Goal: Check status: Check status

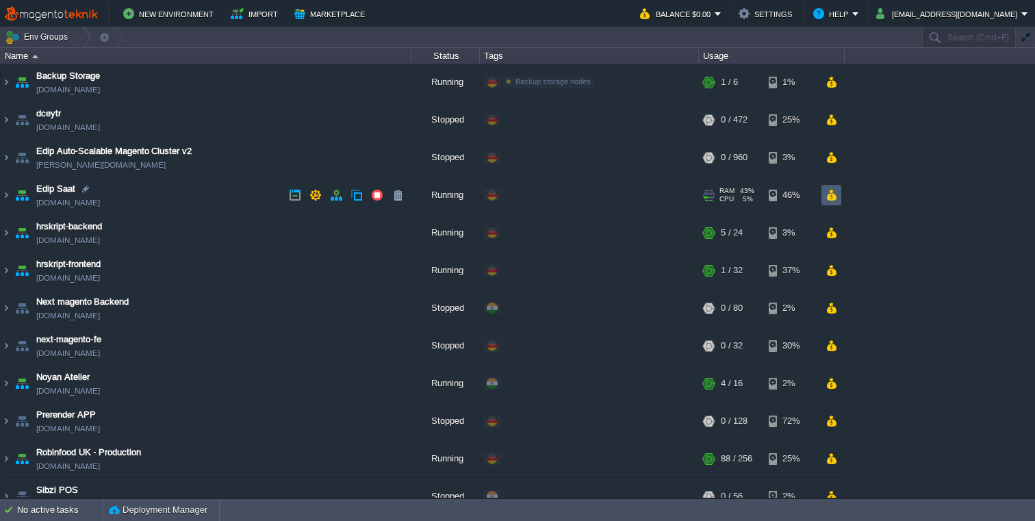
click at [829, 190] on button "button" at bounding box center [831, 195] width 12 height 12
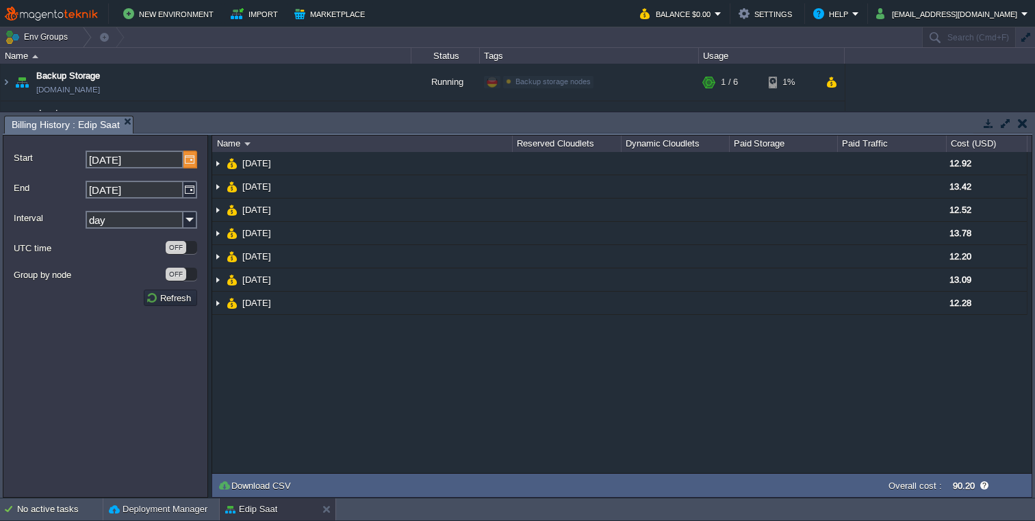
click at [185, 160] on img at bounding box center [190, 160] width 14 height 18
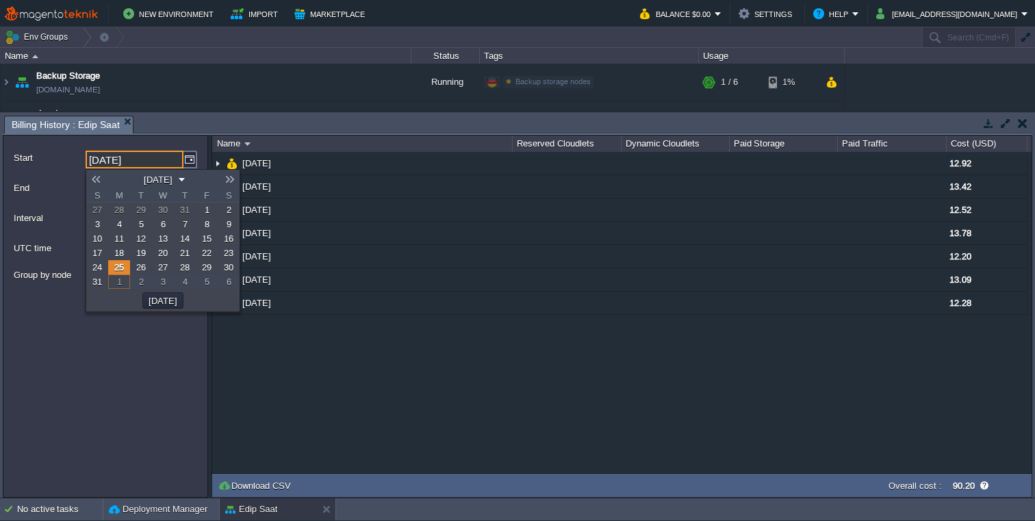
click at [208, 211] on span "1" at bounding box center [207, 210] width 5 height 10
type input "[DATE]"
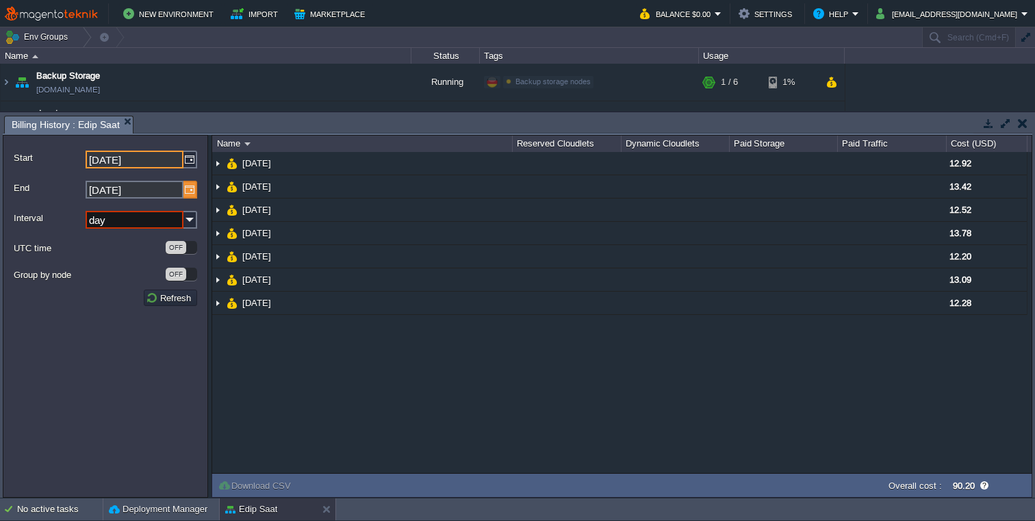
click at [191, 194] on img at bounding box center [190, 190] width 14 height 18
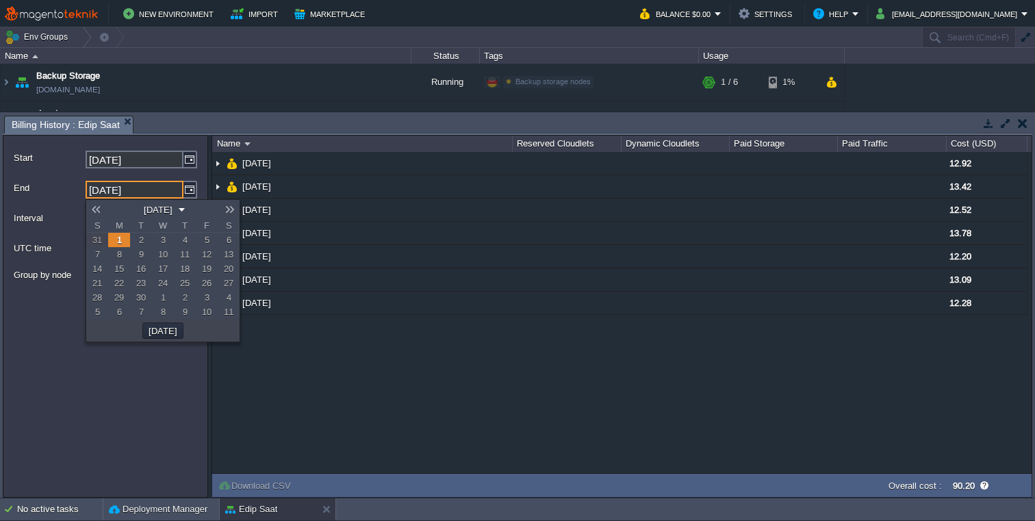
click at [99, 209] on link at bounding box center [95, 209] width 19 height 11
click at [96, 313] on span "31" at bounding box center [97, 312] width 10 height 10
type input "[DATE]"
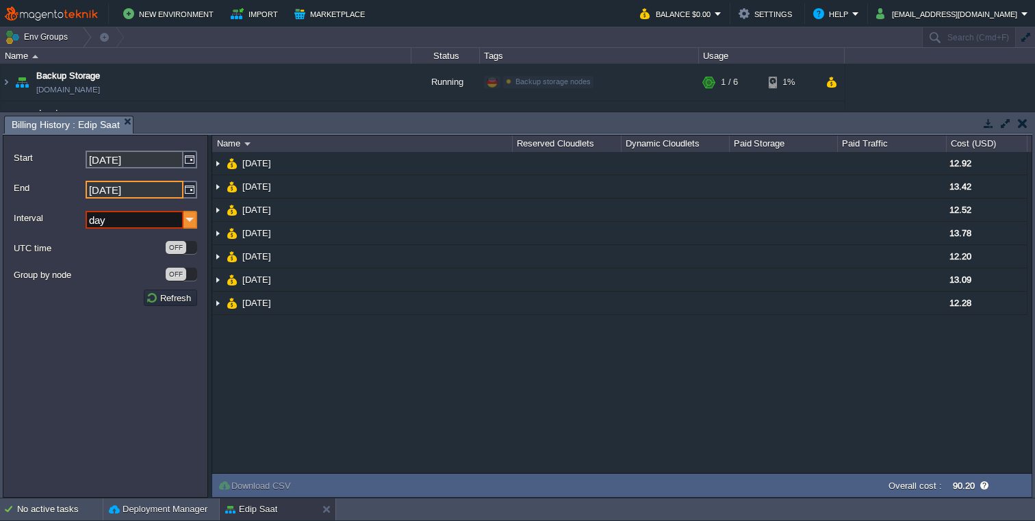
click at [191, 219] on img at bounding box center [190, 220] width 14 height 18
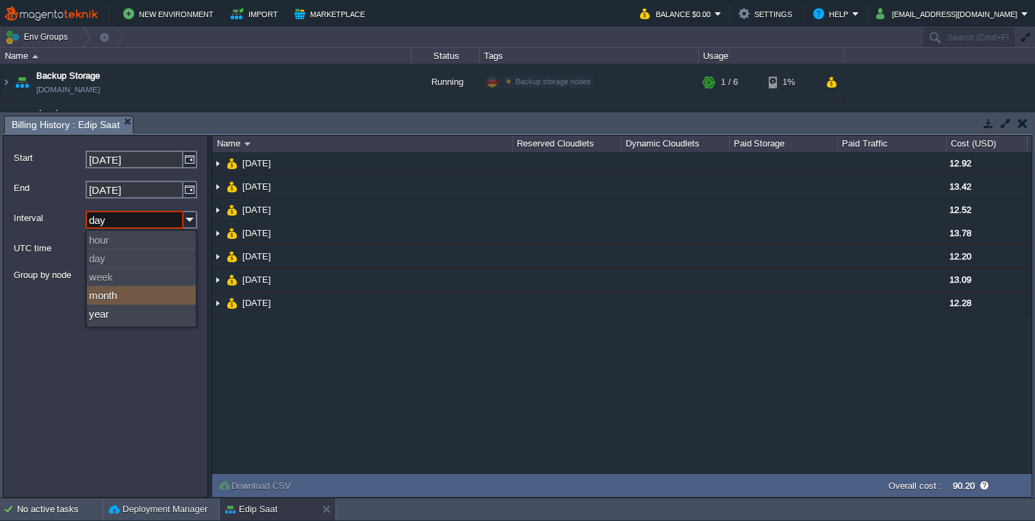
click at [144, 301] on div "month" at bounding box center [141, 295] width 109 height 18
type input "month"
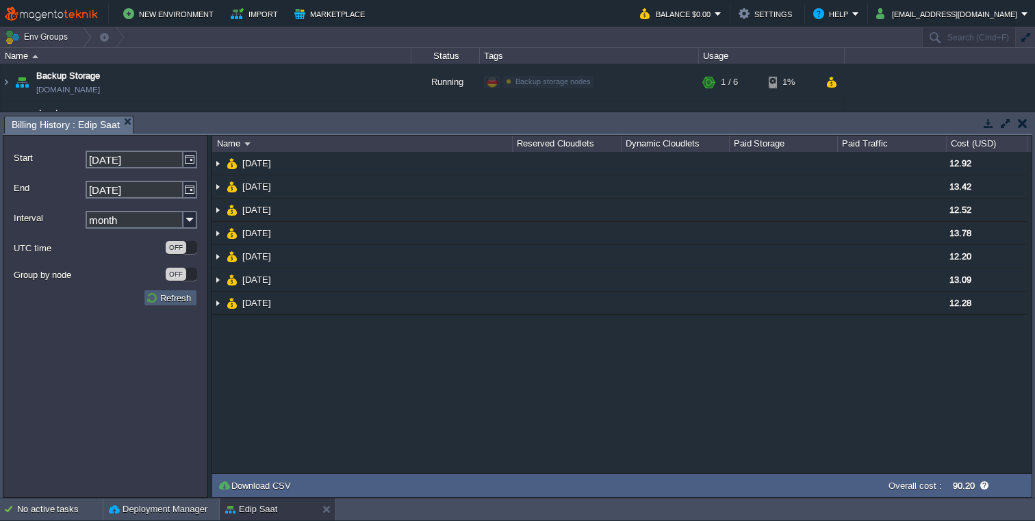
click at [179, 300] on button "Refresh" at bounding box center [170, 297] width 49 height 12
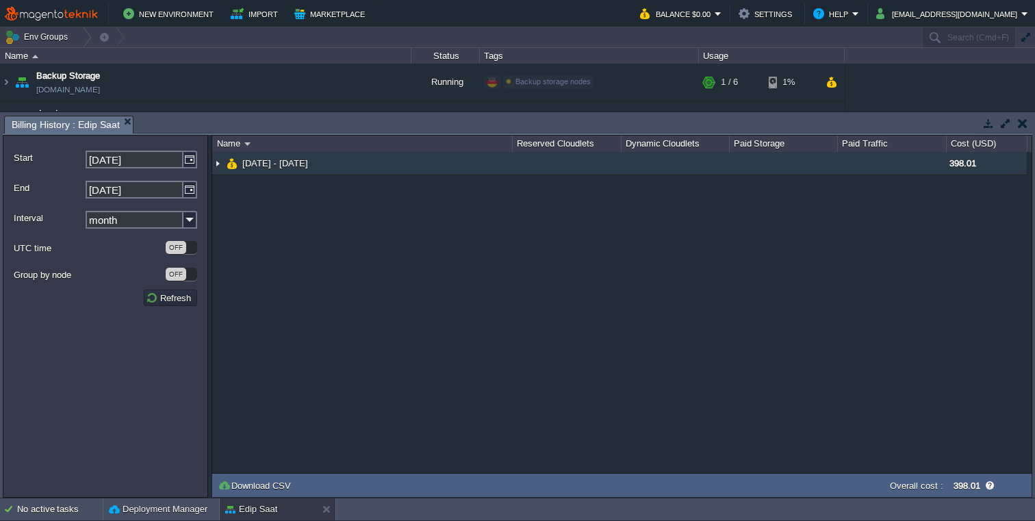
click at [218, 161] on img at bounding box center [217, 163] width 11 height 23
